Goal: Task Accomplishment & Management: Use online tool/utility

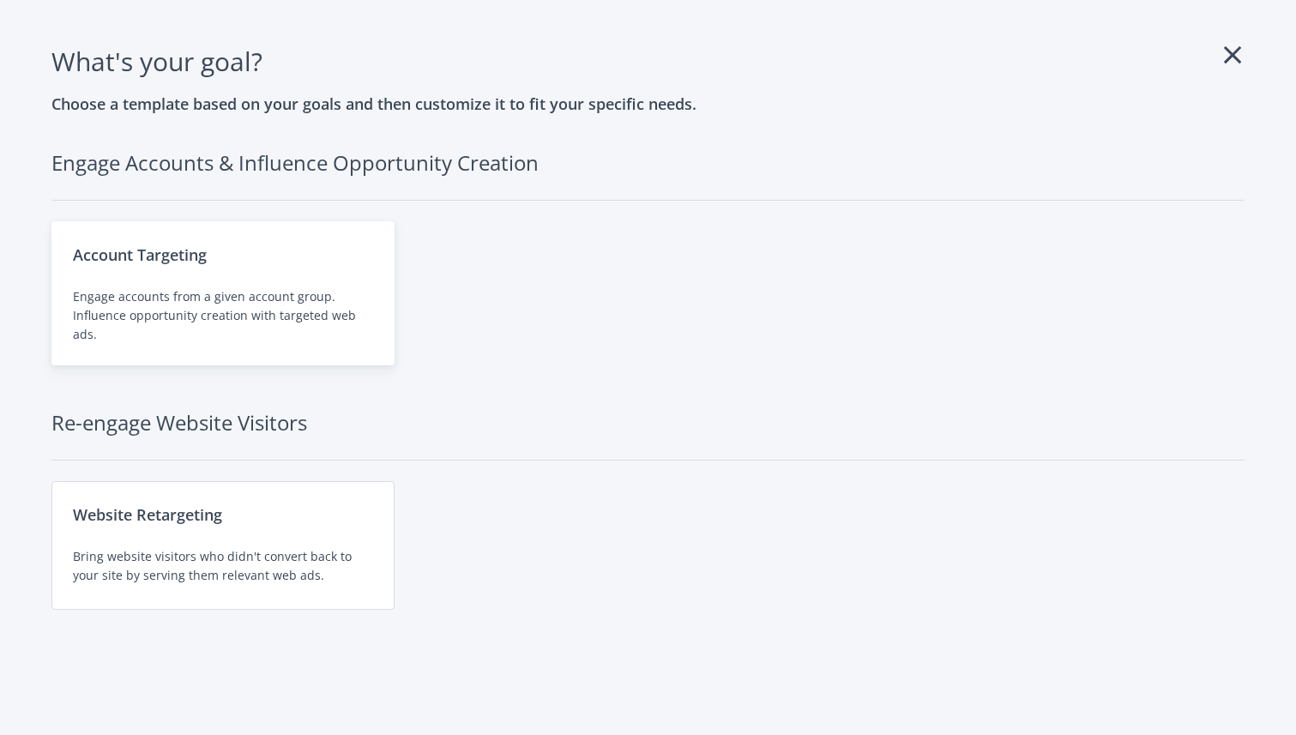
click at [183, 265] on div "Account Targeting" at bounding box center [223, 255] width 300 height 24
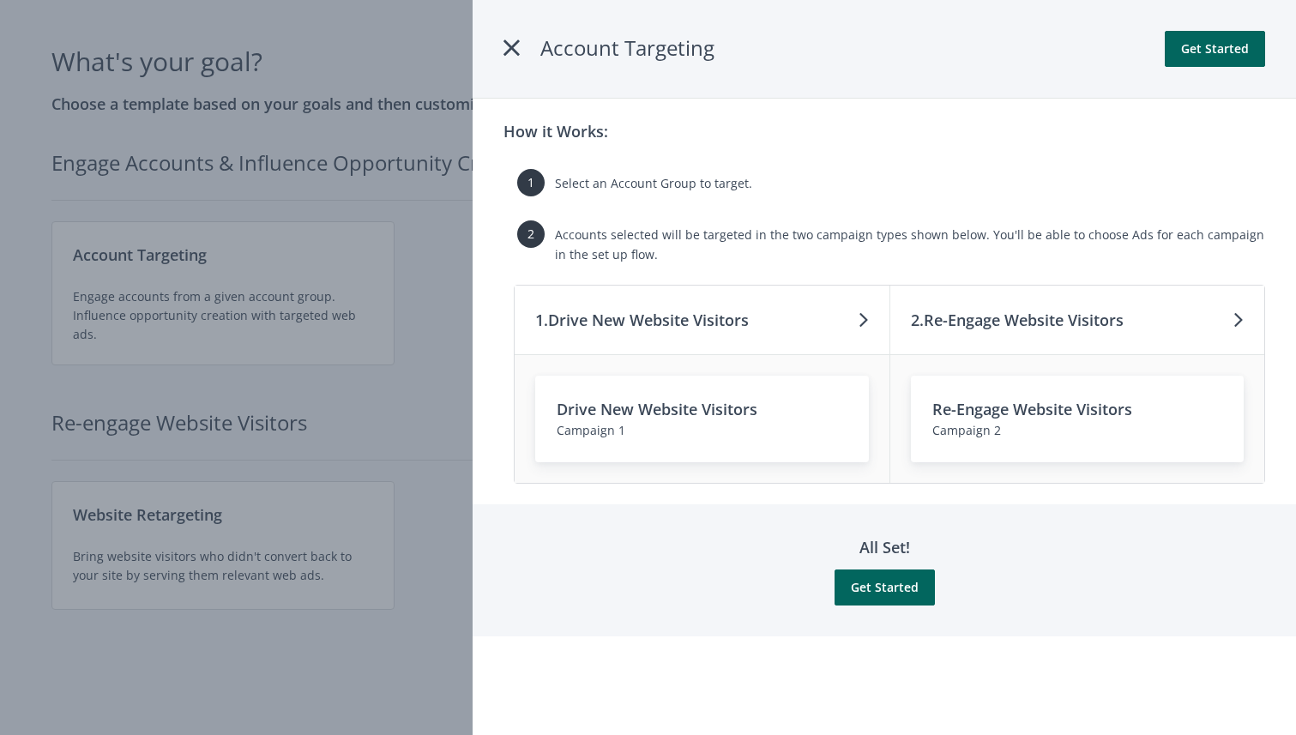
click at [1238, 324] on icon at bounding box center [1238, 319] width 10 height 27
click at [999, 422] on div "Campaign 2" at bounding box center [1077, 430] width 291 height 19
click at [881, 587] on button "Get Started" at bounding box center [884, 587] width 100 height 36
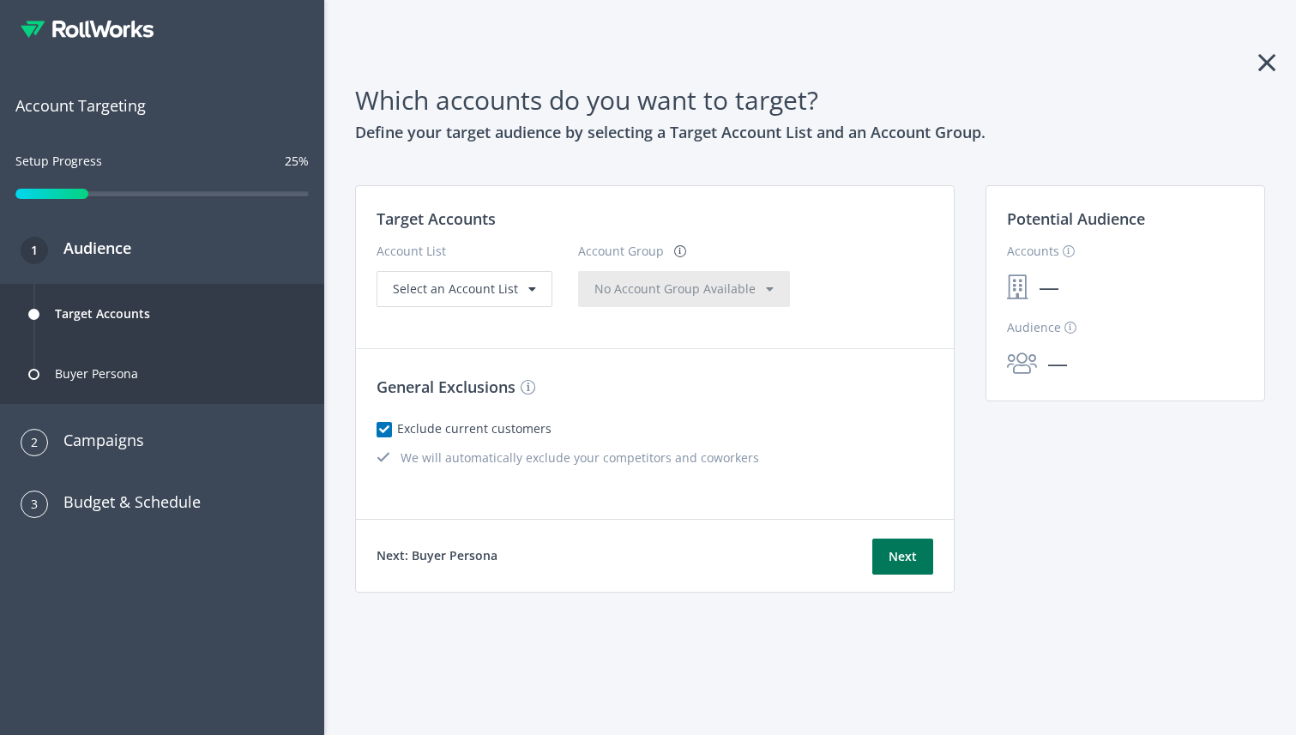
click at [894, 560] on button "Next" at bounding box center [902, 557] width 61 height 36
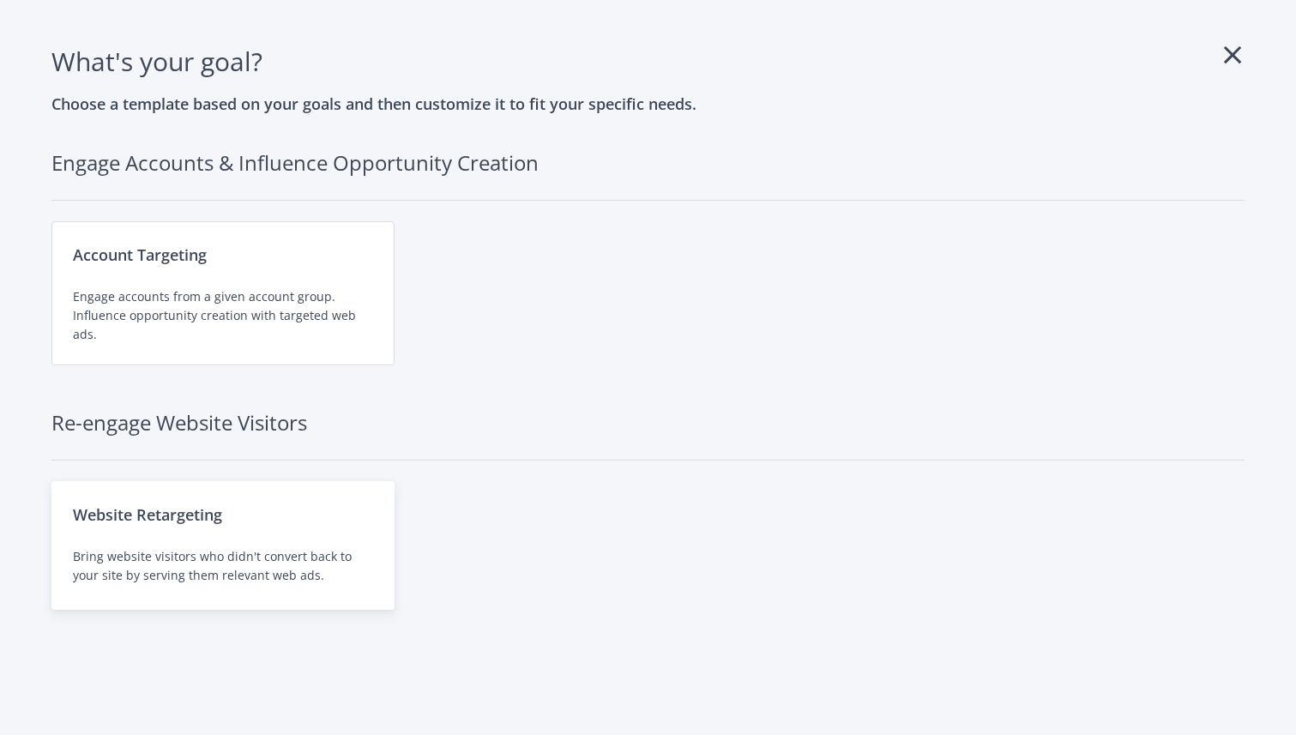
click at [175, 523] on div "Website Retargeting" at bounding box center [223, 515] width 300 height 24
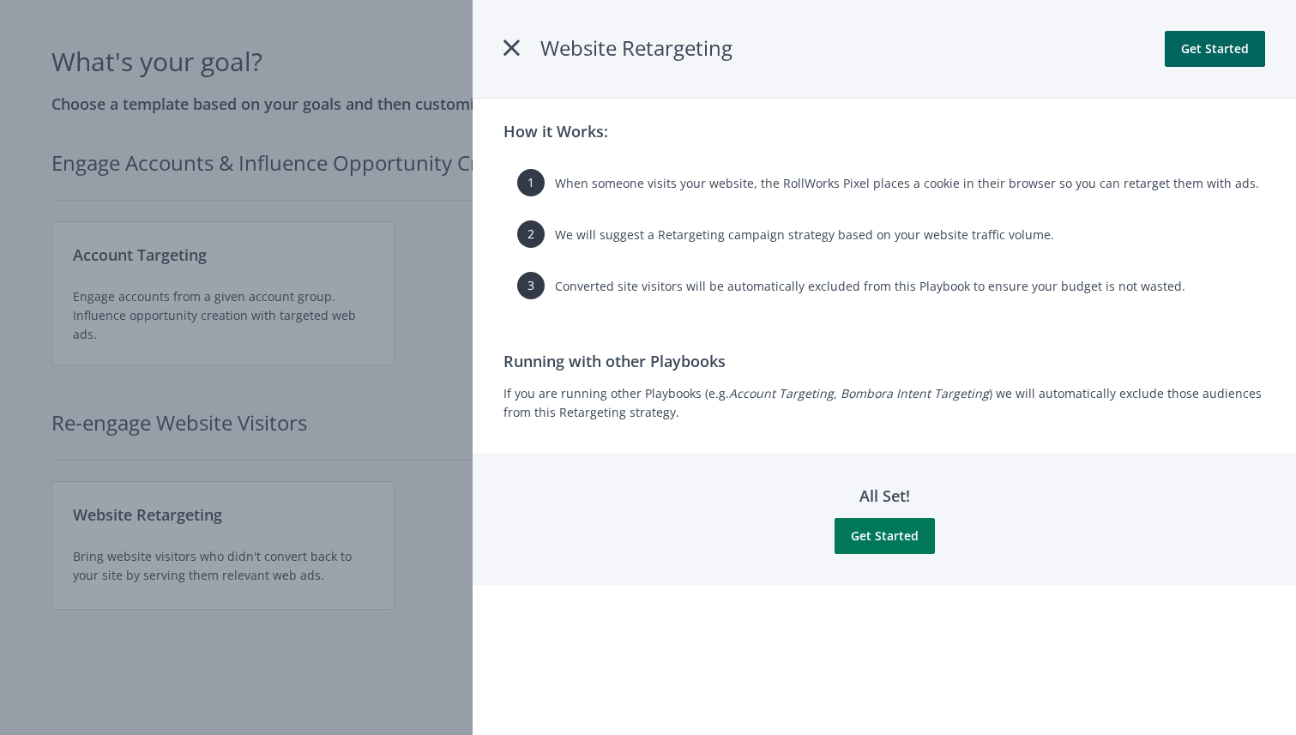
click at [864, 533] on button "Get Started" at bounding box center [884, 536] width 100 height 36
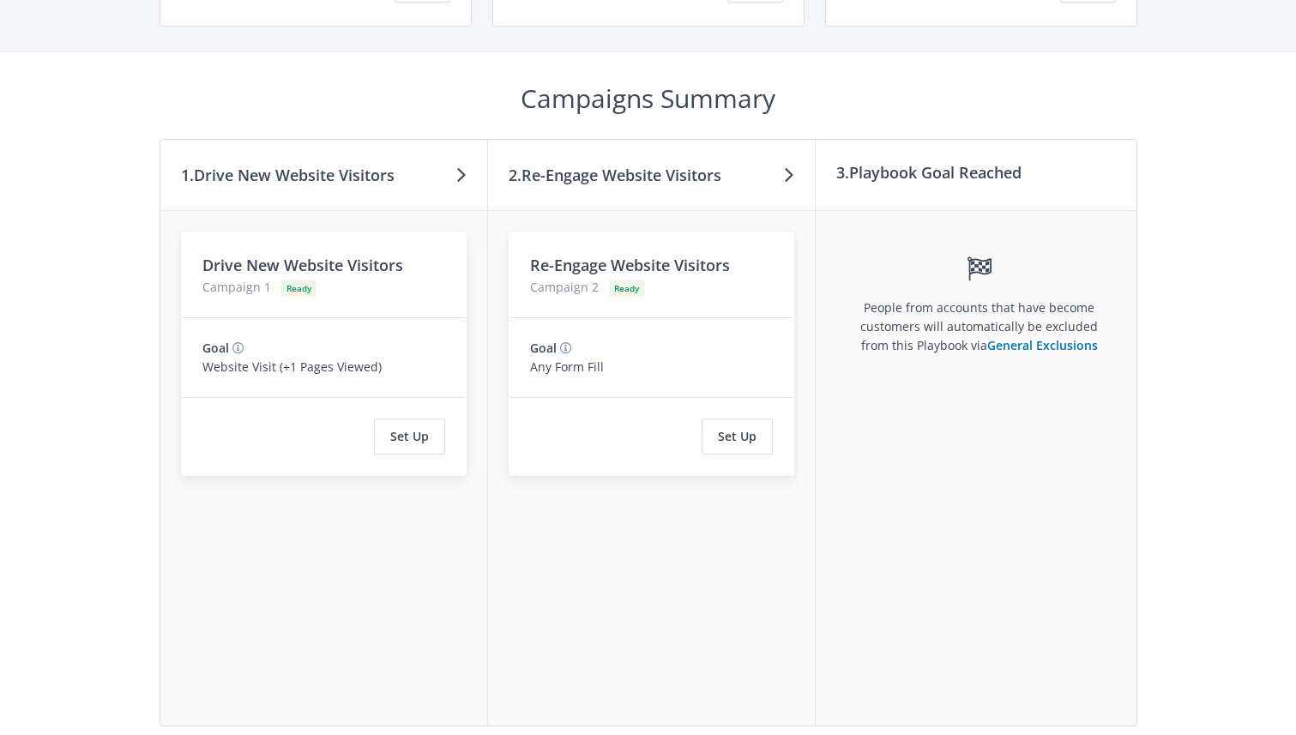
scroll to position [496, 0]
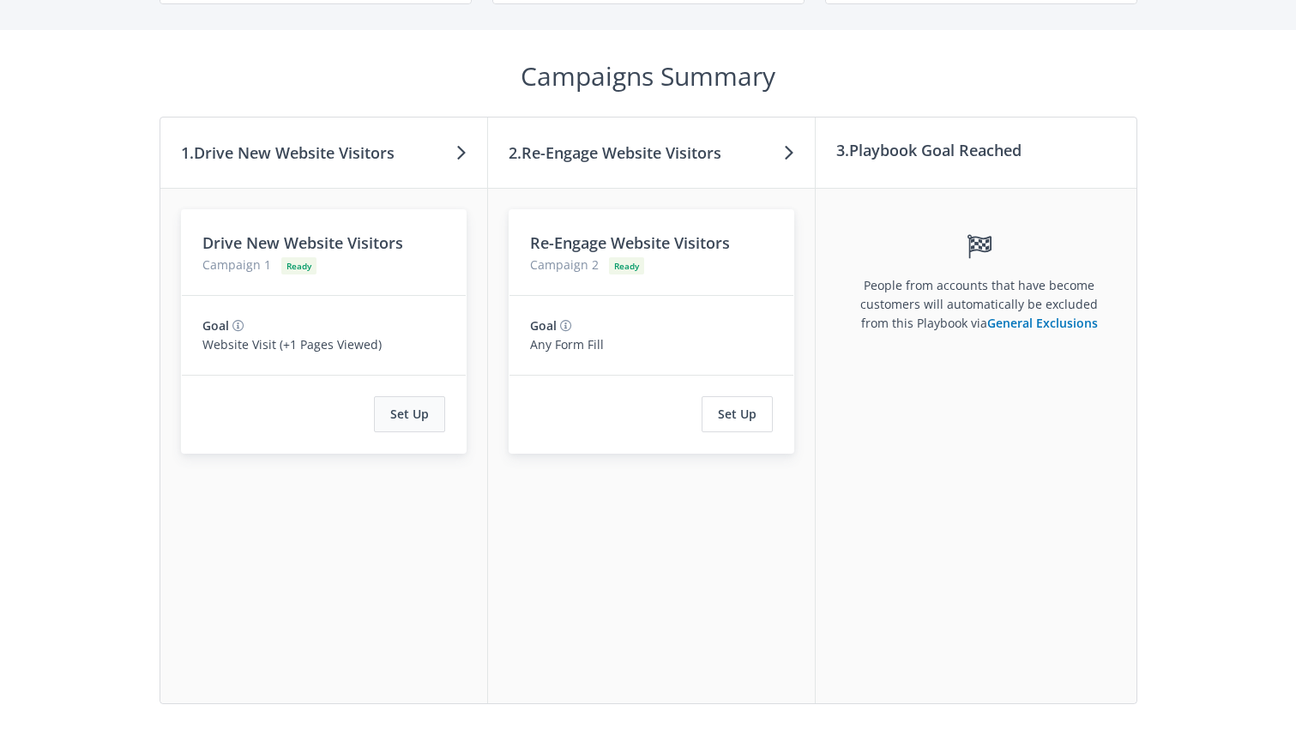
click at [414, 413] on button "Set Up" at bounding box center [409, 414] width 71 height 36
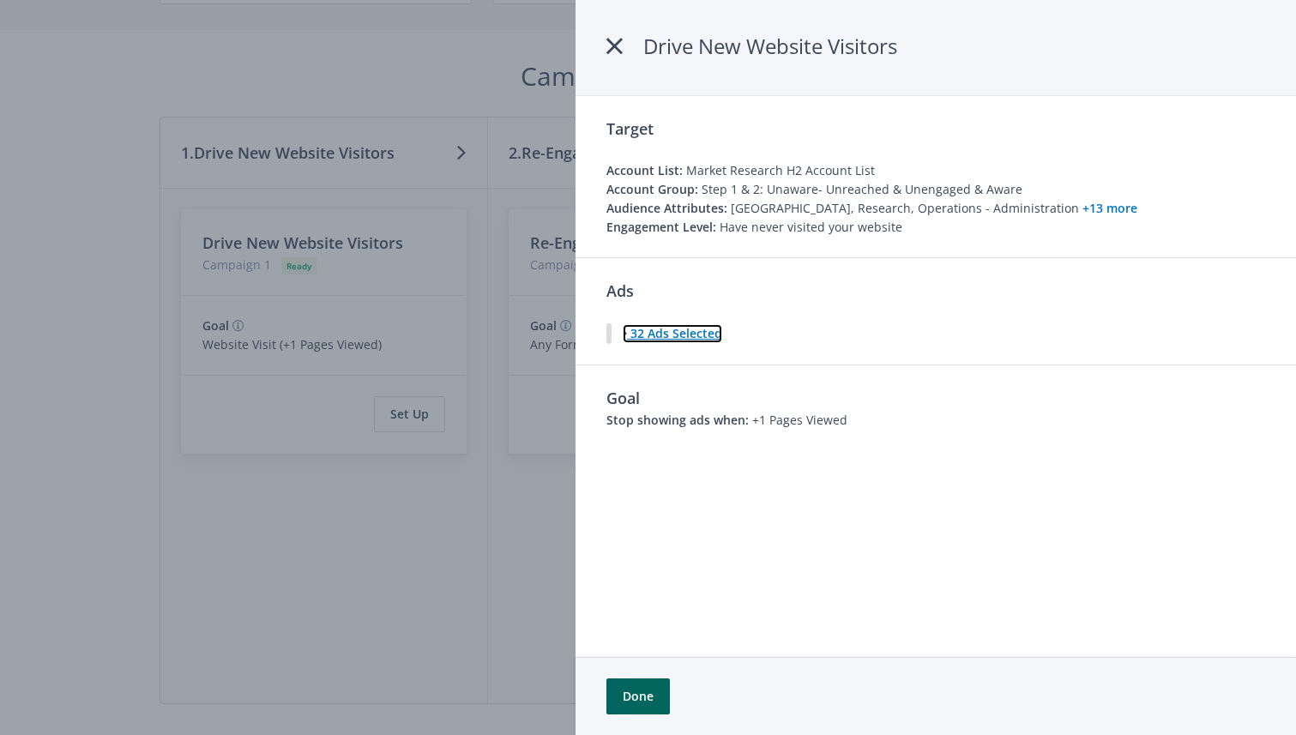
click at [646, 334] on button "32 Ads Selected" at bounding box center [672, 333] width 101 height 21
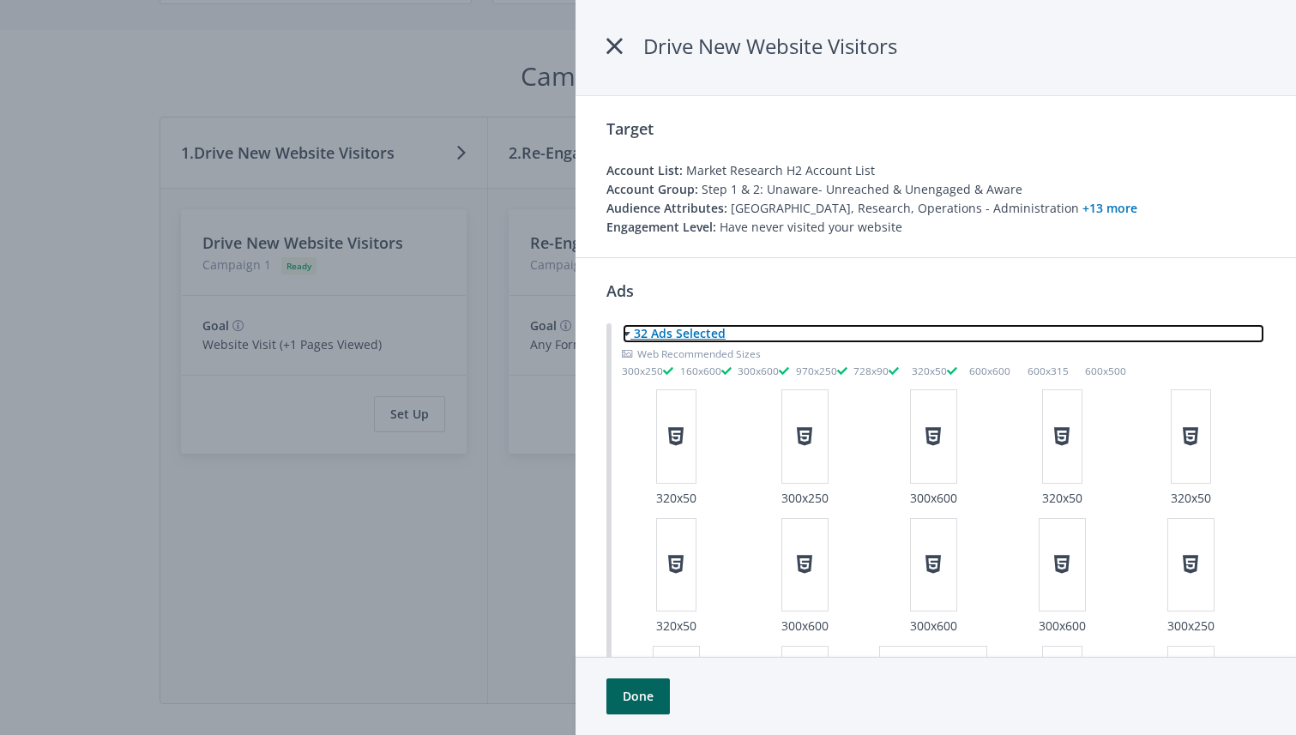
click at [646, 334] on button "32 Ads Selected" at bounding box center [943, 333] width 643 height 21
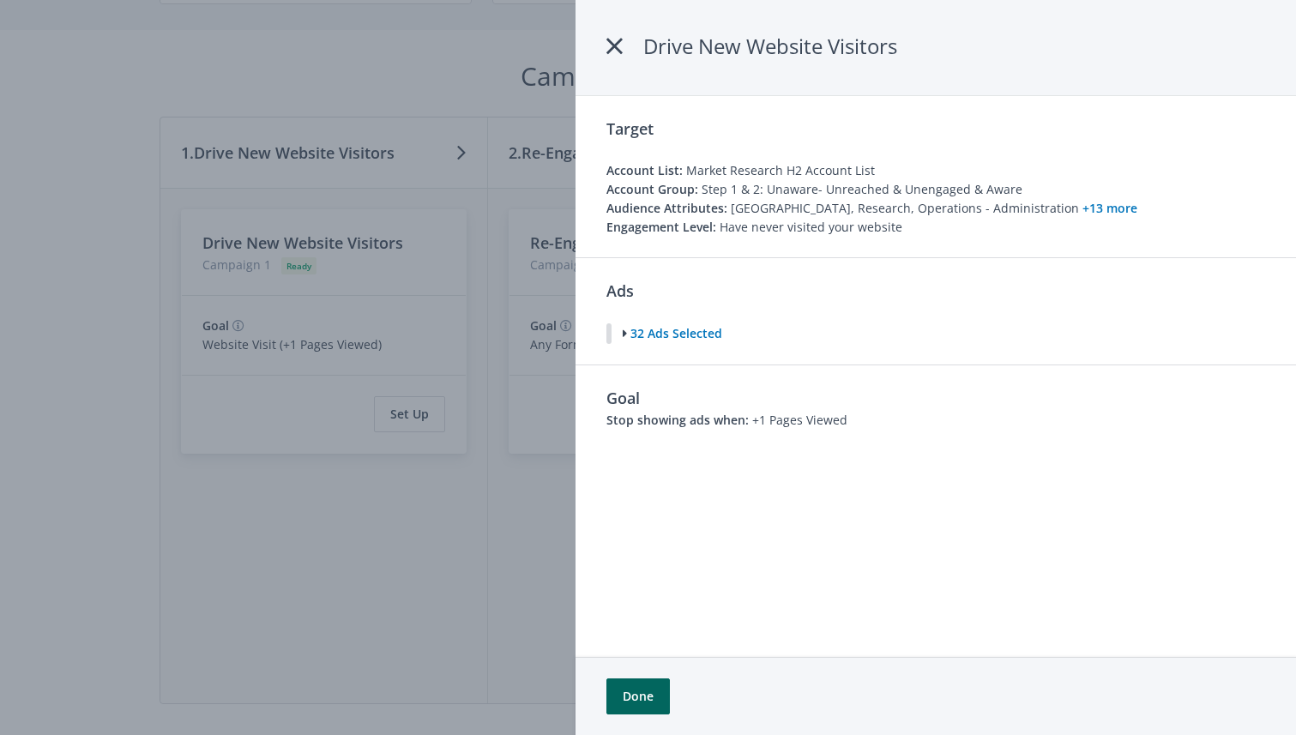
click at [612, 46] on icon at bounding box center [614, 46] width 16 height 31
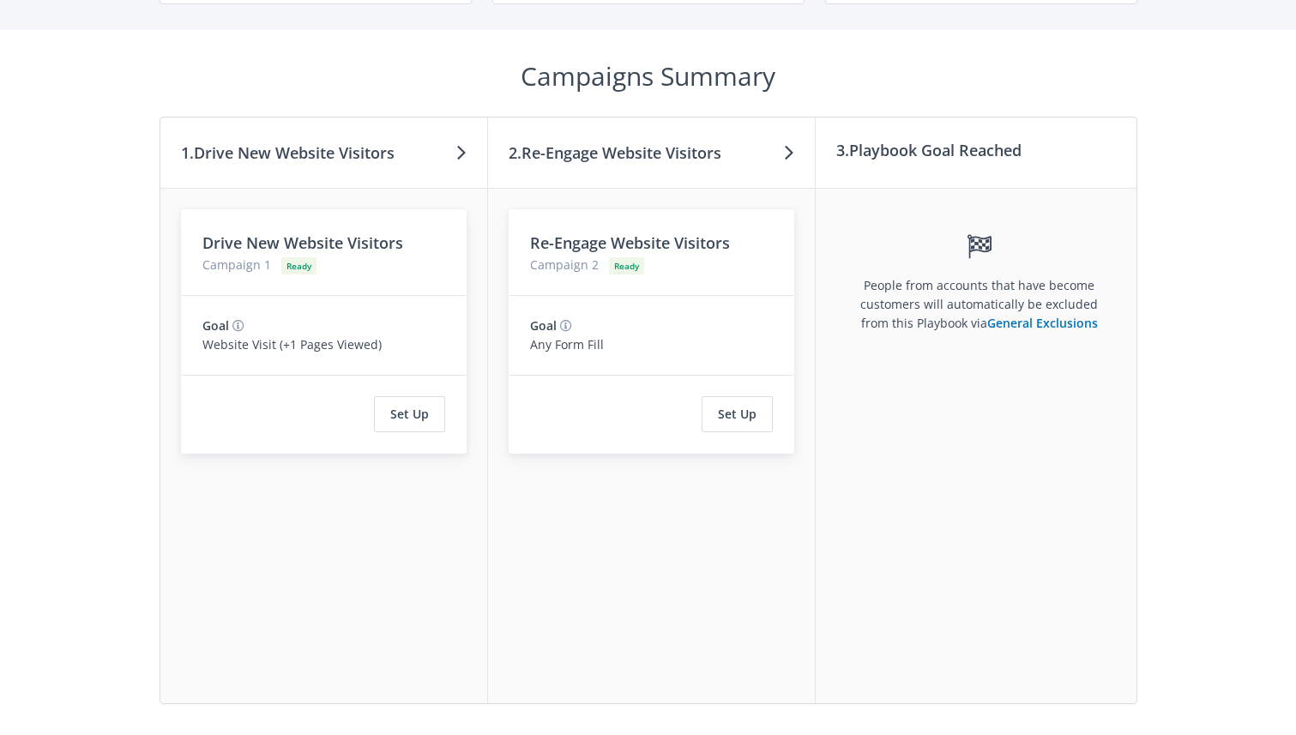
scroll to position [0, 0]
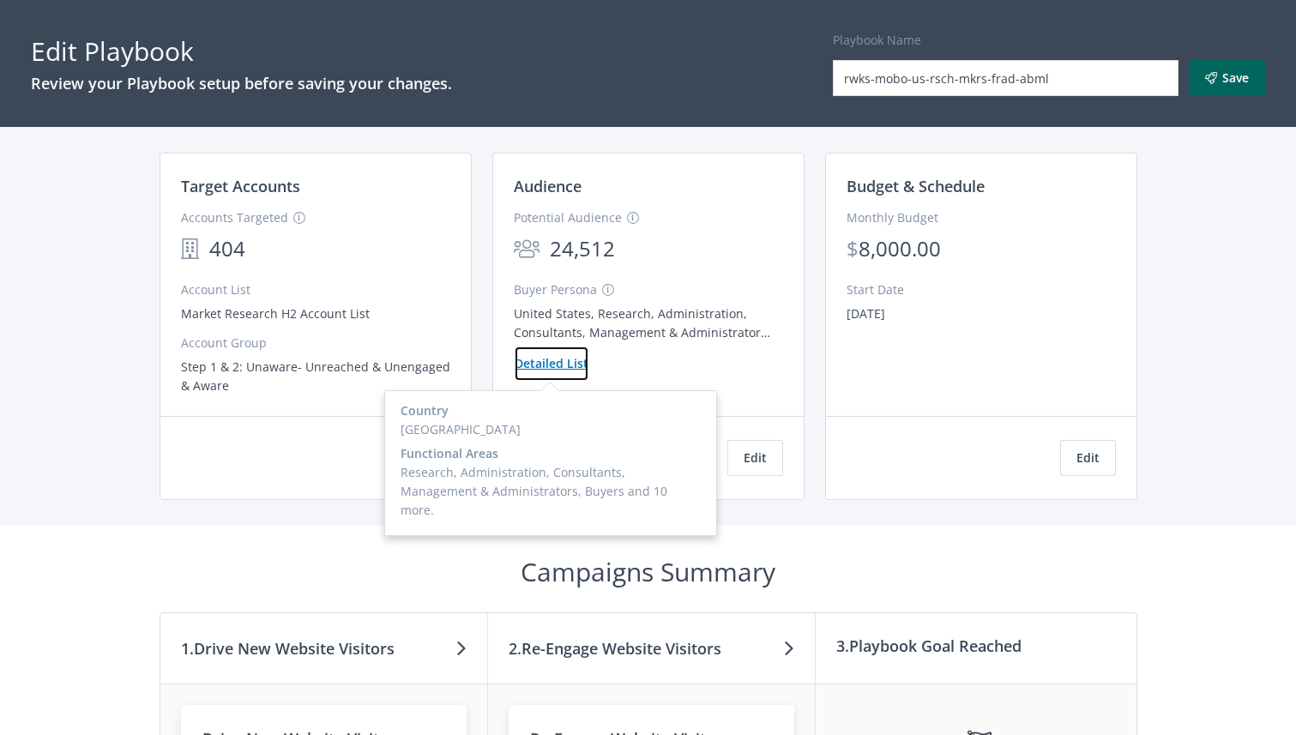
click at [571, 361] on button "Detailed List" at bounding box center [551, 364] width 75 height 36
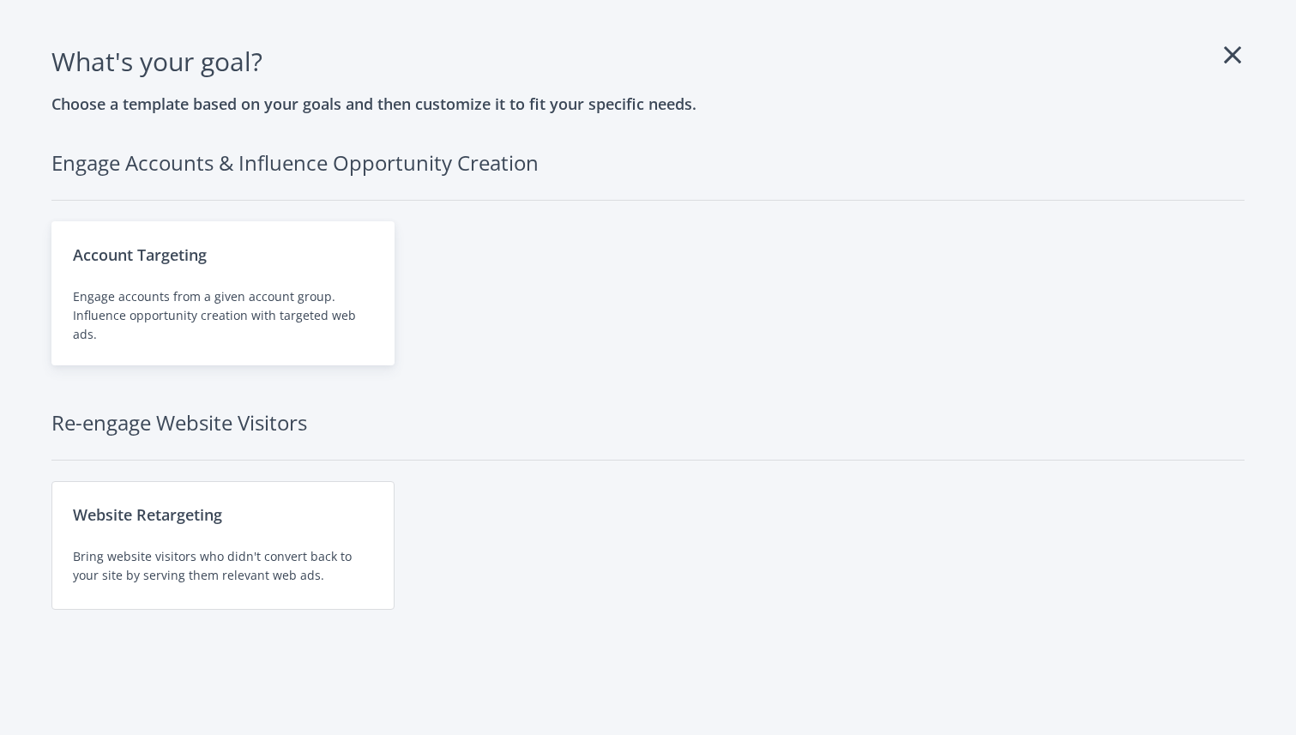
click at [264, 304] on div "Engage accounts from a given account group. Influence opportunity creation with…" at bounding box center [223, 315] width 300 height 57
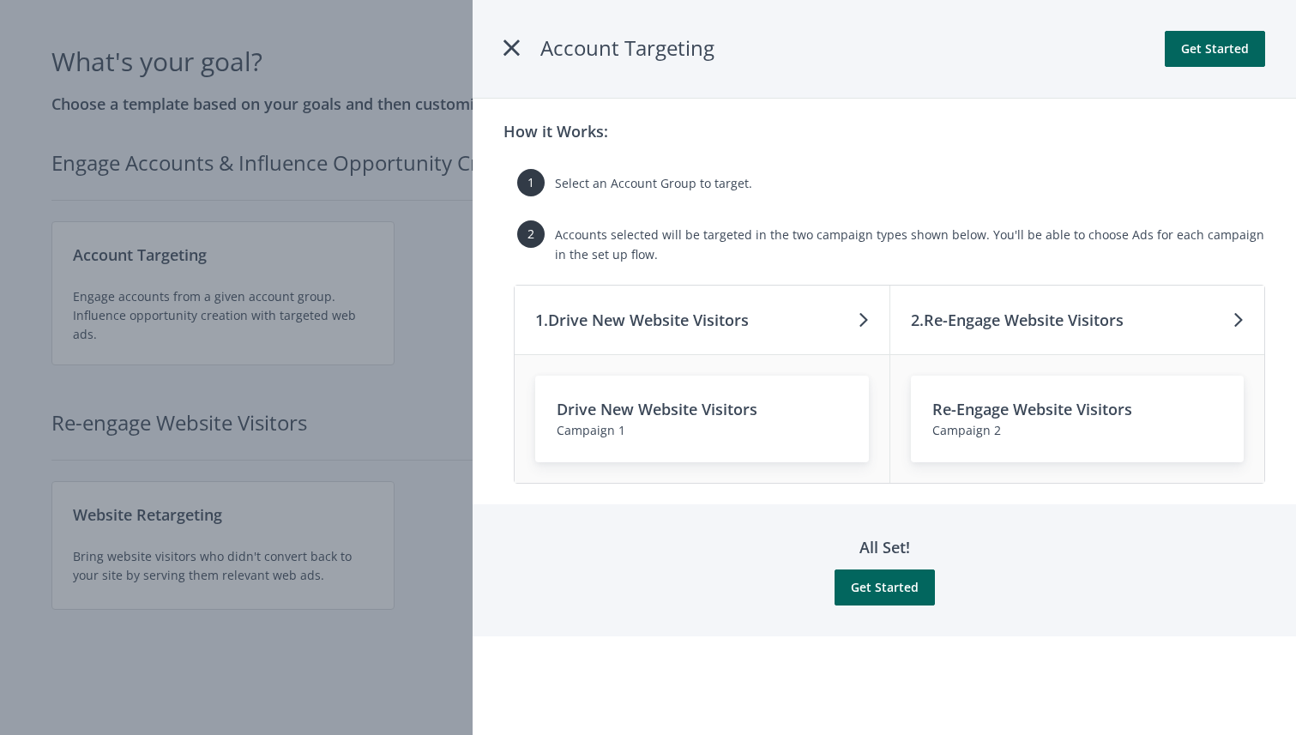
click at [504, 48] on icon at bounding box center [511, 48] width 16 height 31
